Goal: Information Seeking & Learning: Learn about a topic

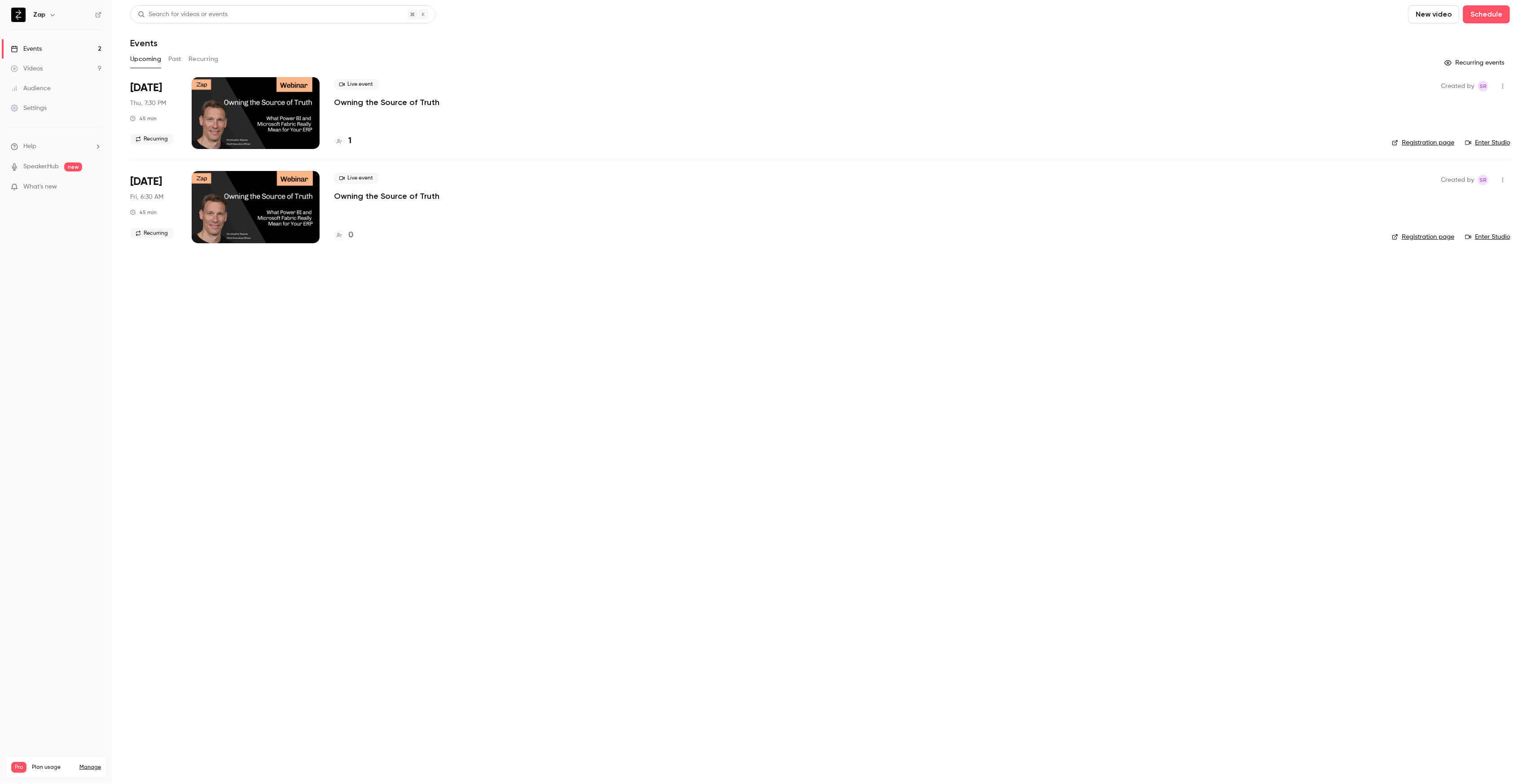
click at [351, 139] on h4 "1" at bounding box center [349, 141] width 3 height 12
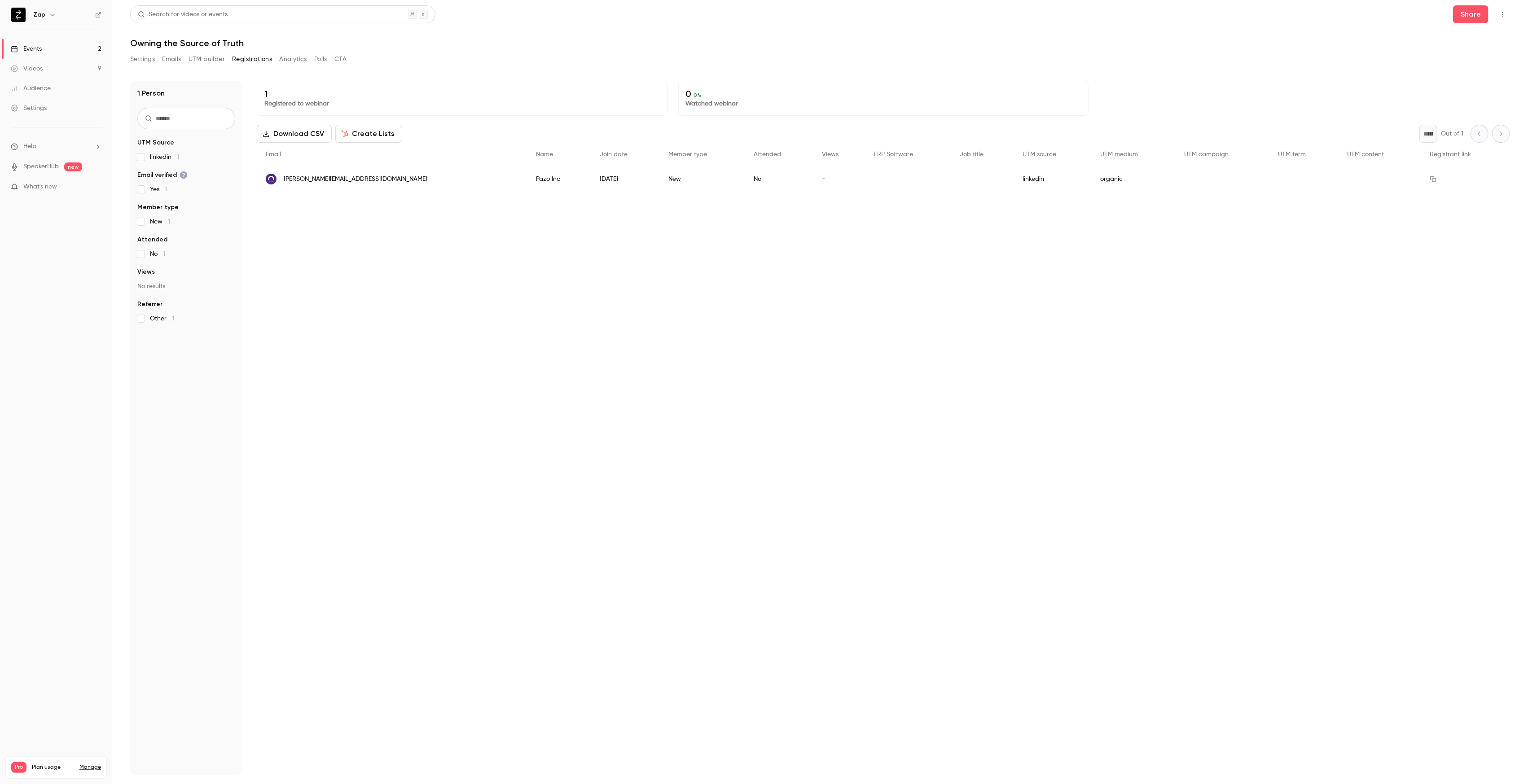
click at [43, 49] on link "Events 2" at bounding box center [56, 49] width 112 height 20
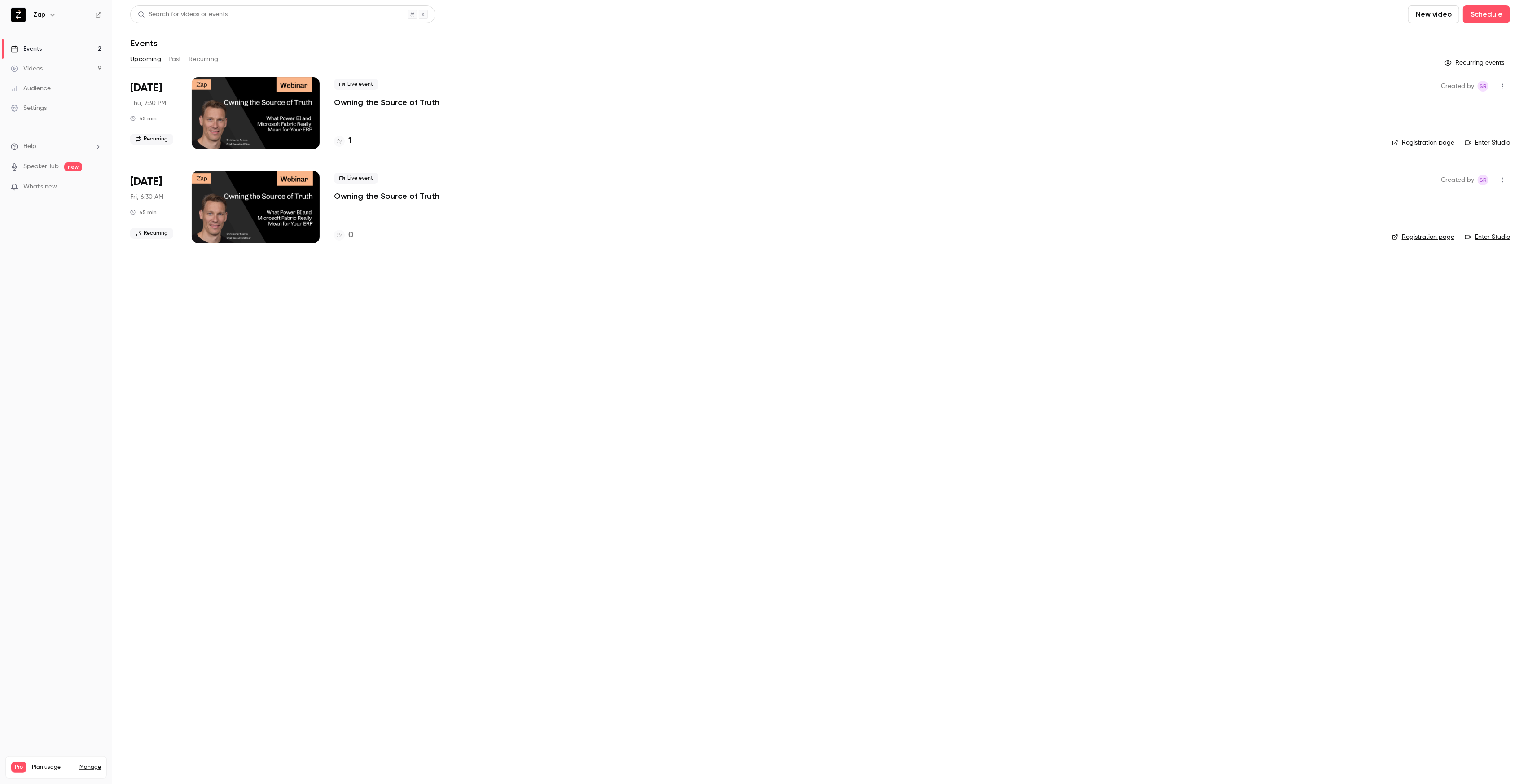
click at [202, 56] on button "Recurring" at bounding box center [203, 59] width 30 height 14
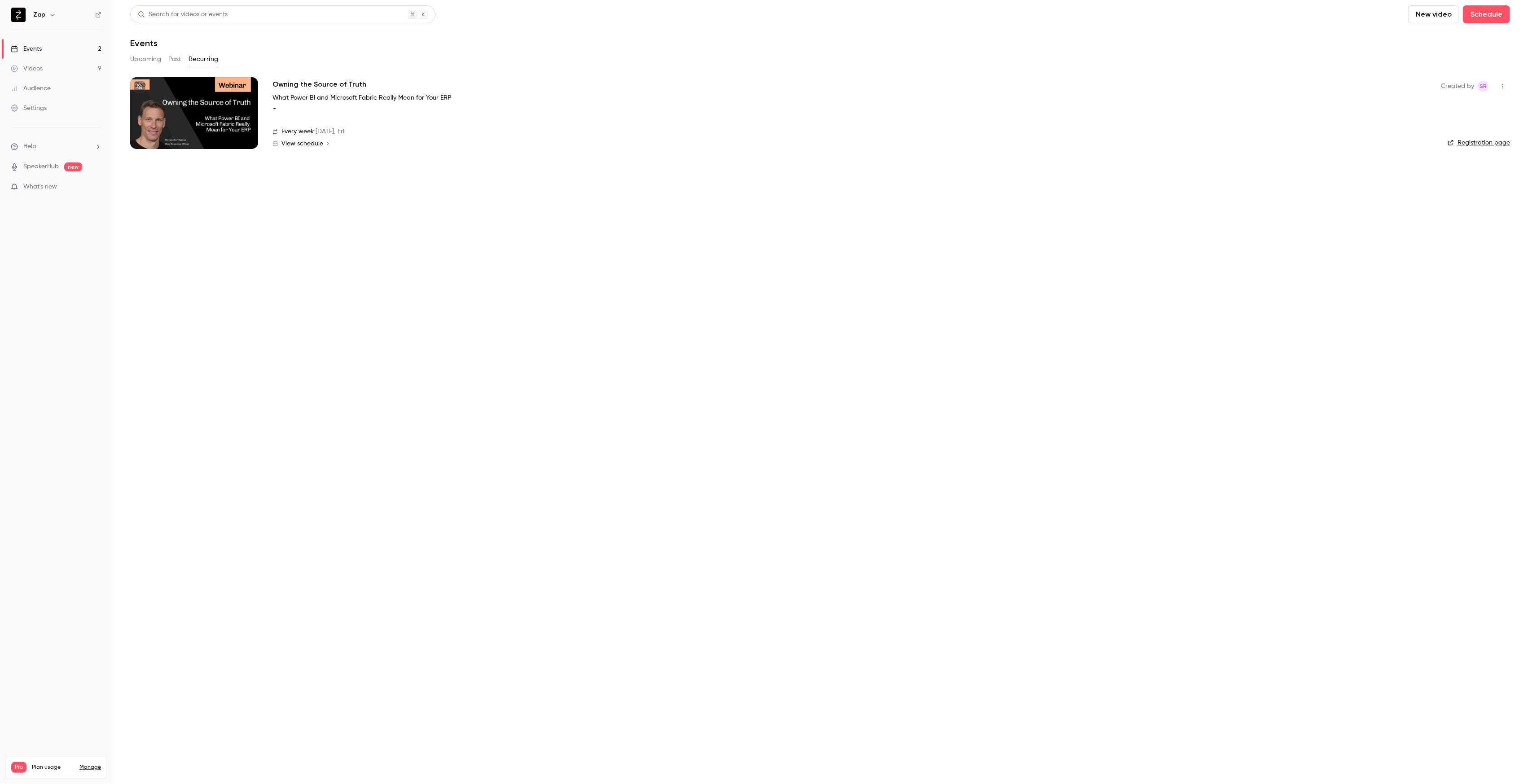
click at [191, 99] on div at bounding box center [194, 113] width 128 height 72
